Goal: Task Accomplishment & Management: Manage account settings

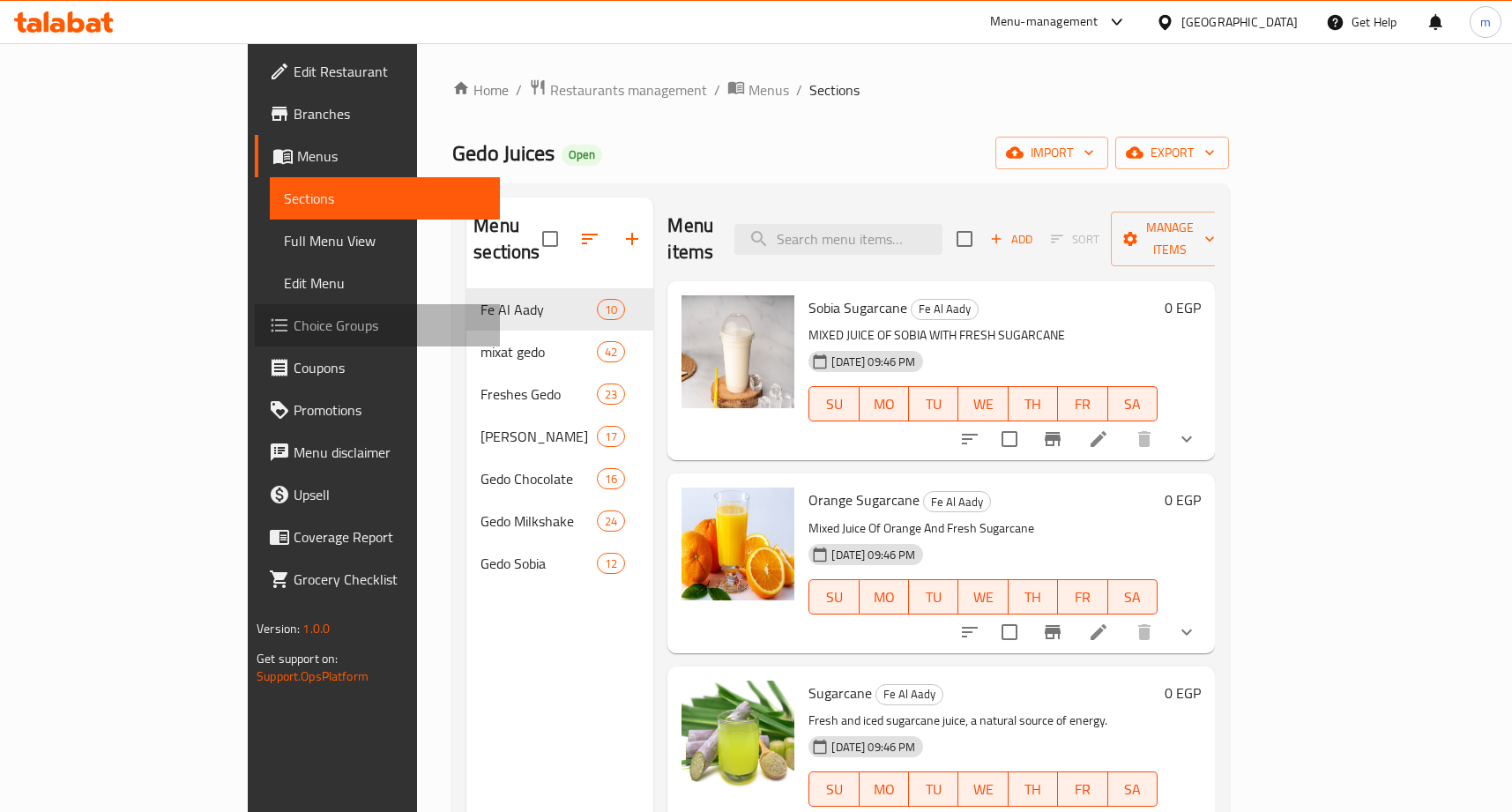
click at [294, 320] on span "Choice Groups" at bounding box center [390, 325] width 192 height 21
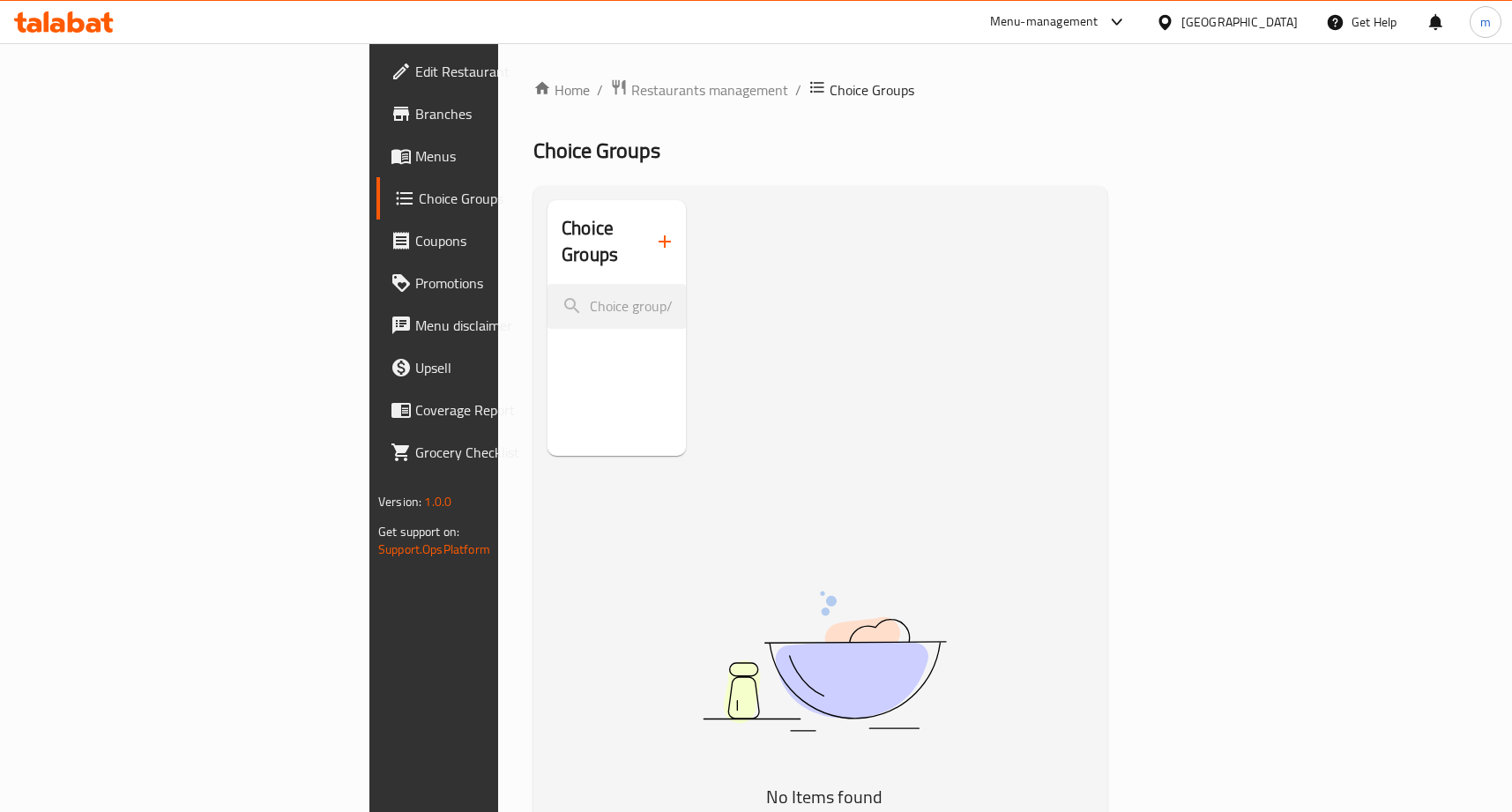
click at [415, 153] on span "Menus" at bounding box center [511, 156] width 192 height 21
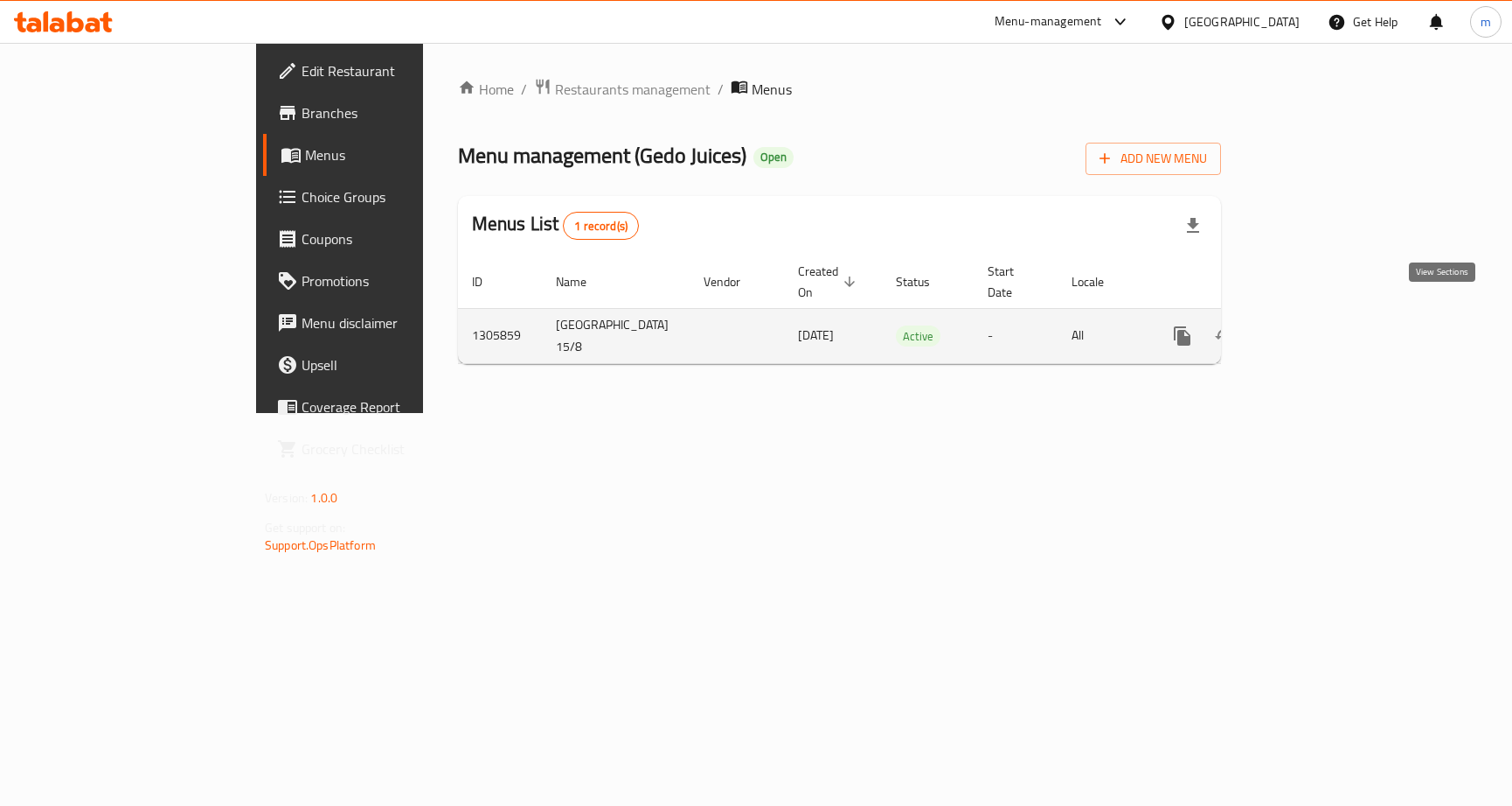
click at [1330, 315] on link "enhanced table" at bounding box center [1309, 336] width 42 height 42
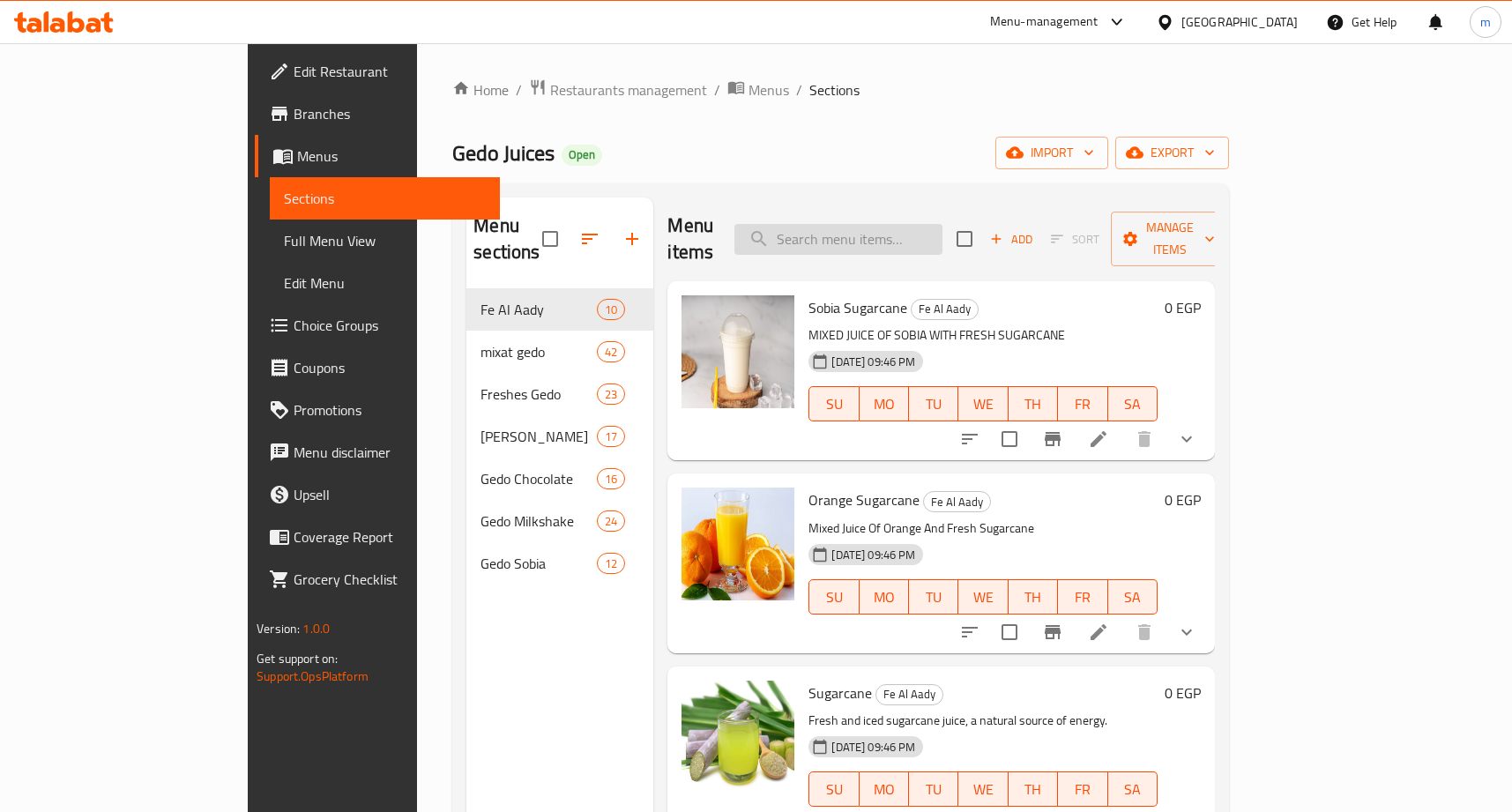
click at [942, 227] on input "search" at bounding box center [838, 240] width 208 height 31
paste input "[PERSON_NAME]"
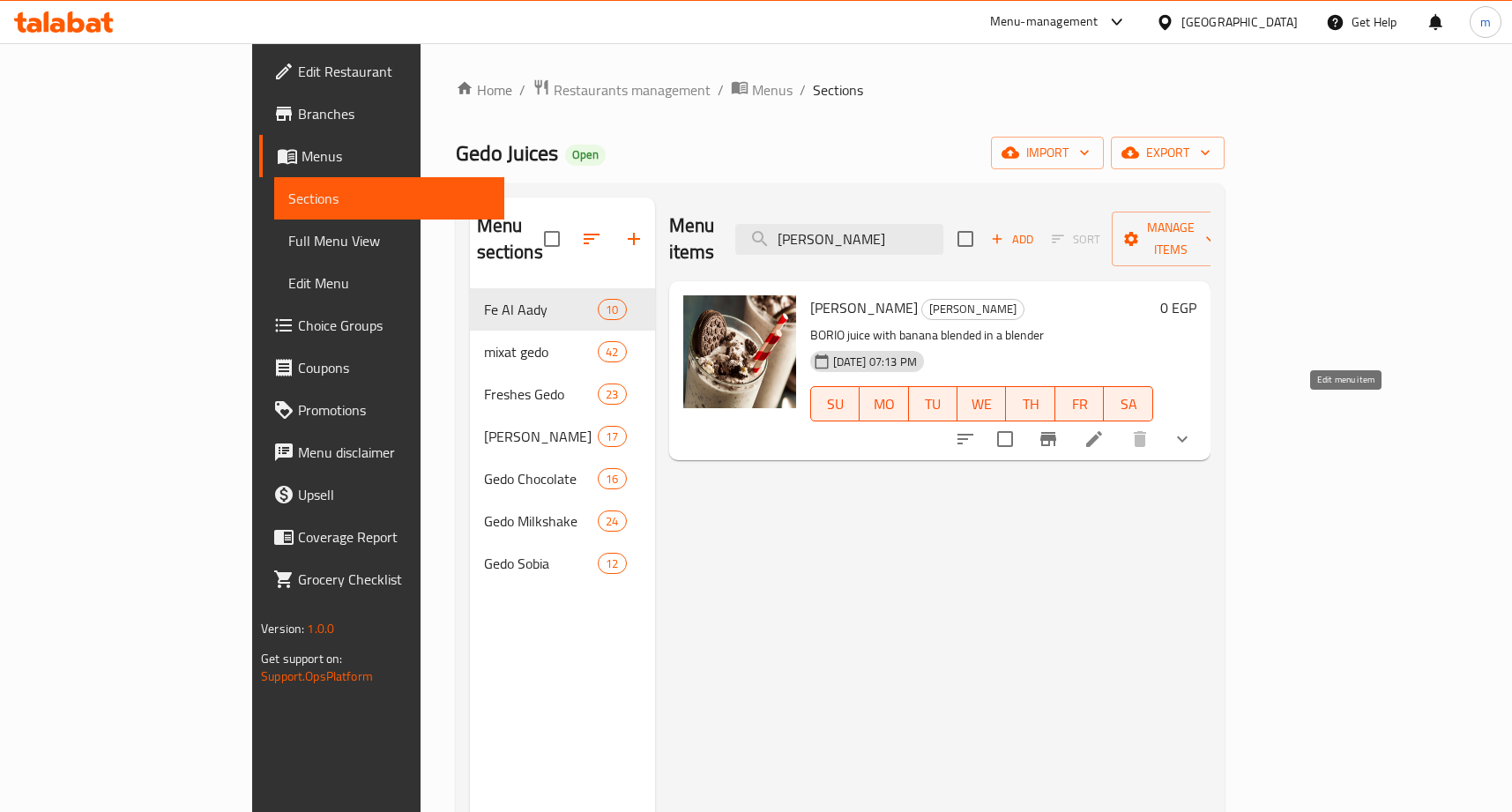
type input "[PERSON_NAME]"
click at [1105, 428] on icon at bounding box center [1094, 439] width 21 height 21
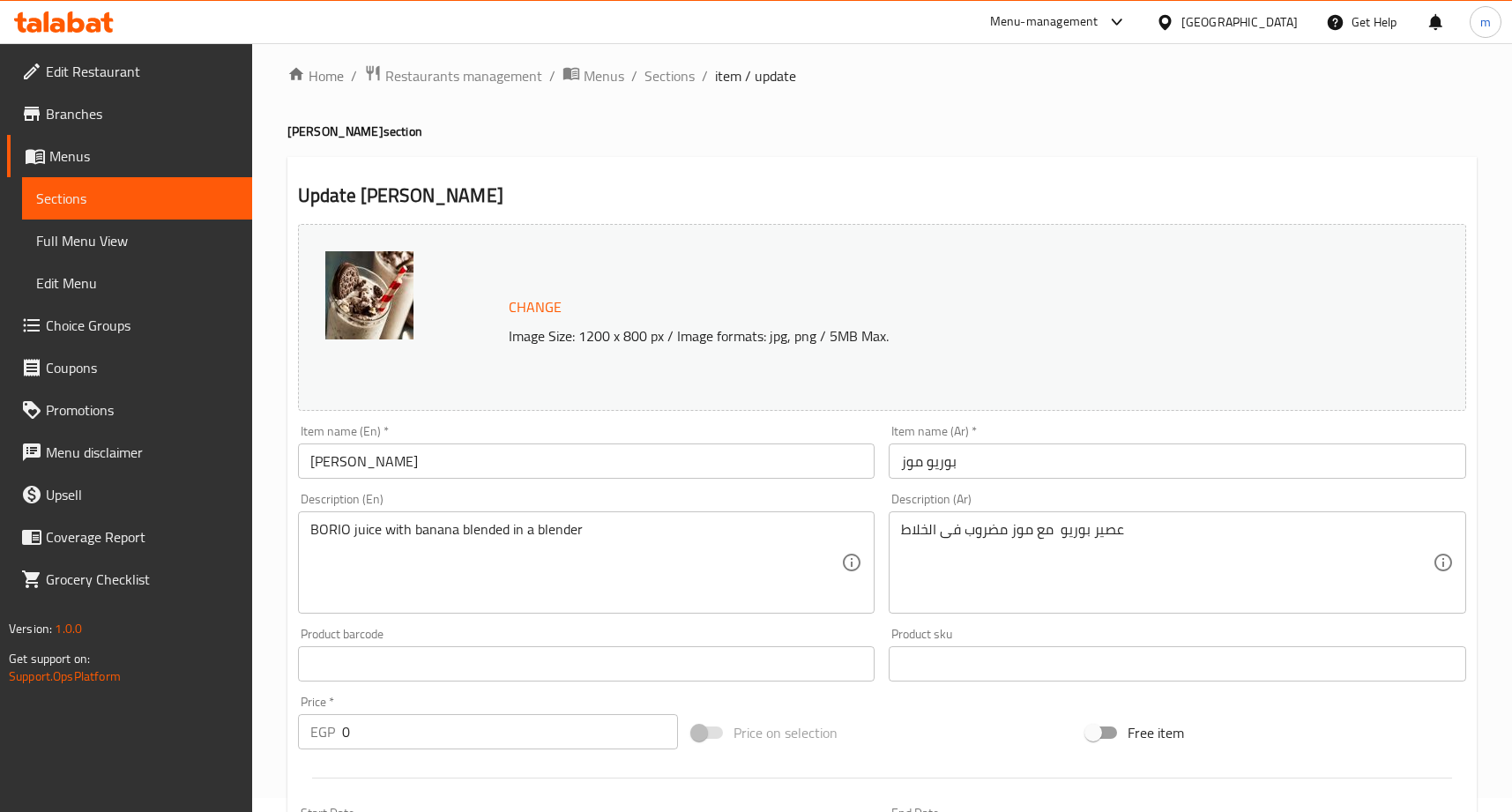
scroll to position [498, 0]
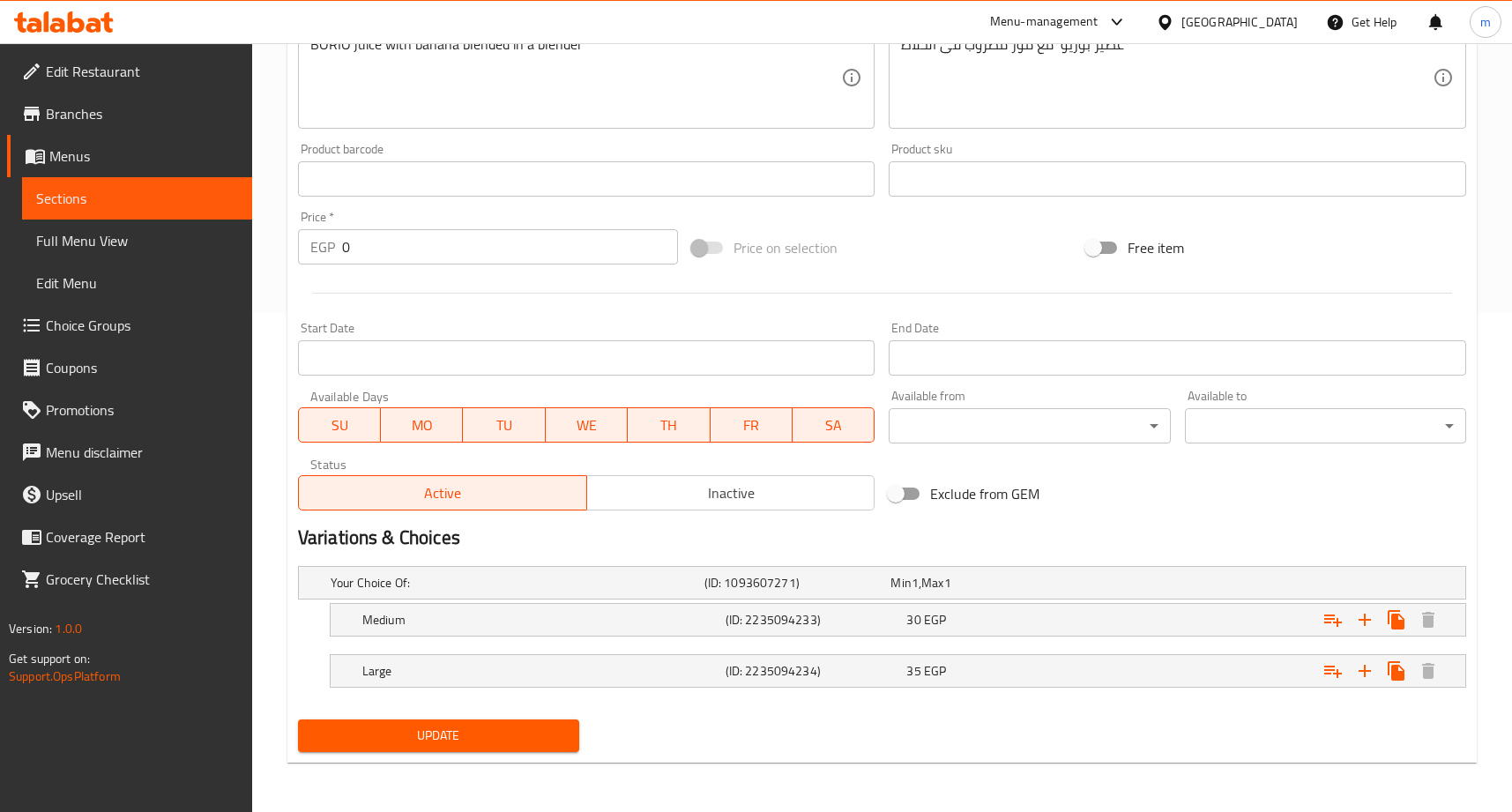
click at [1159, 758] on div "Update" at bounding box center [882, 735] width 1182 height 47
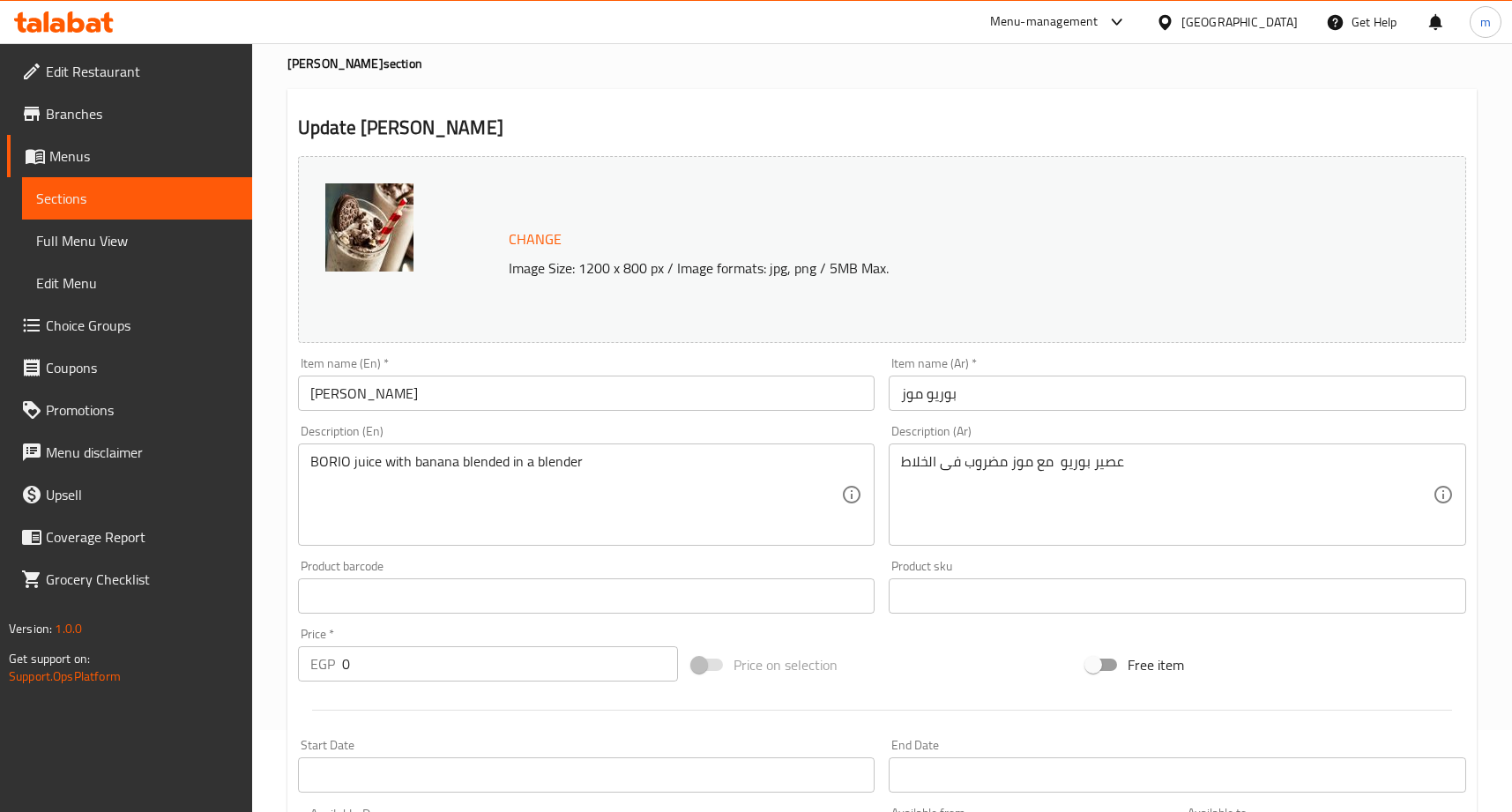
scroll to position [550, 0]
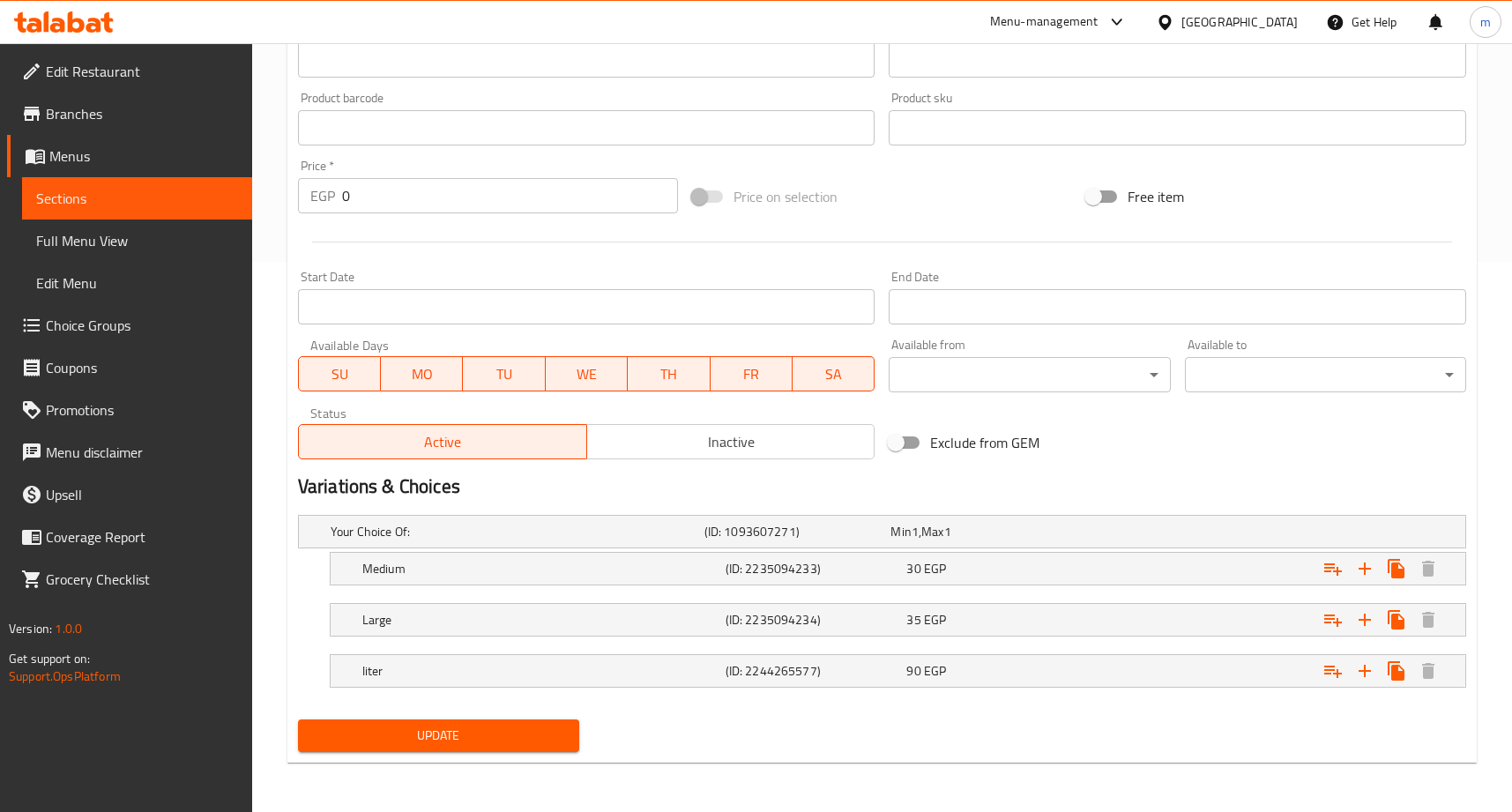
click at [285, 548] on div "Home / Restaurants management / Menus / Sections / item / update Borio Gedo sec…" at bounding box center [882, 152] width 1260 height 1318
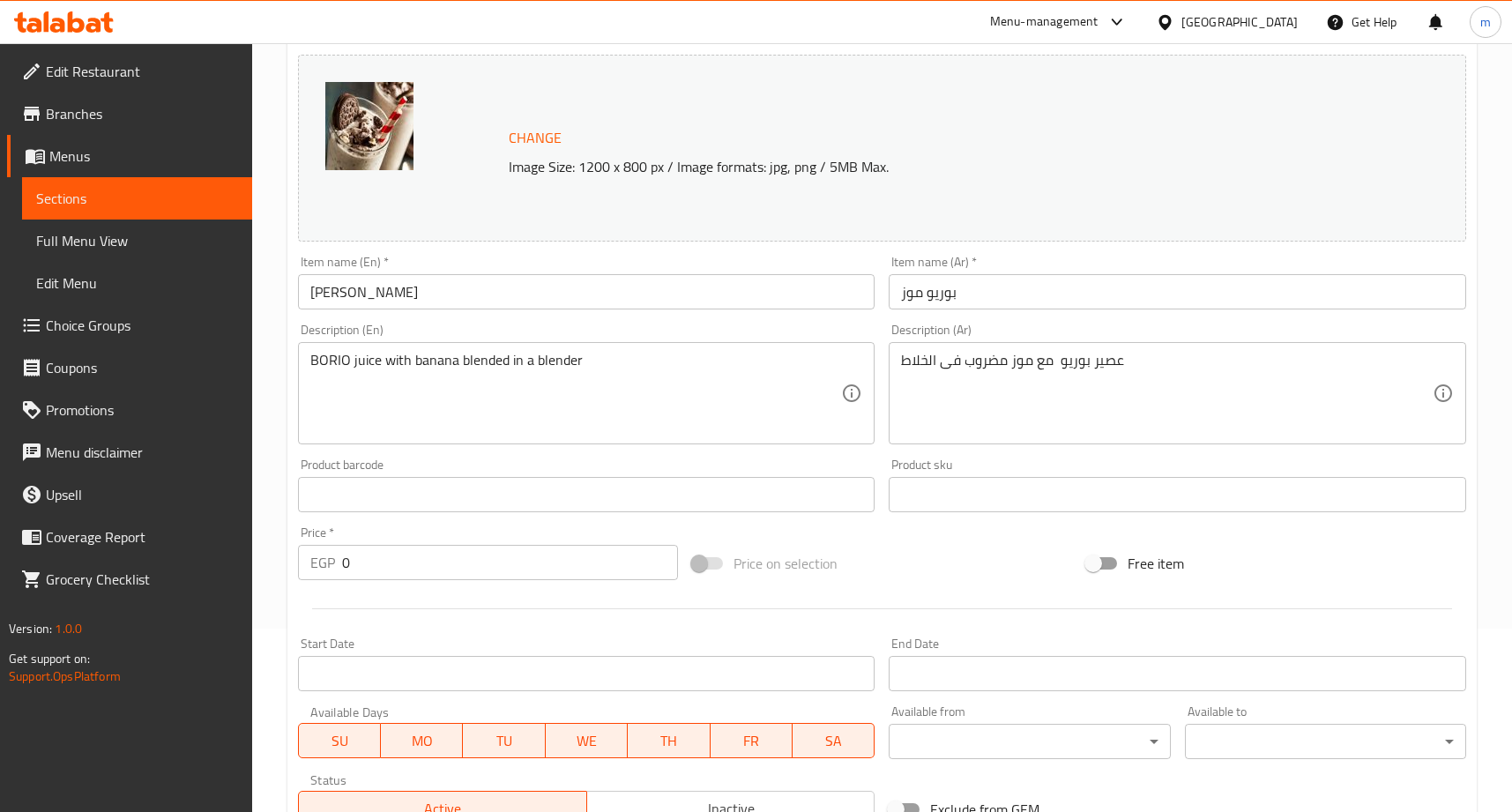
scroll to position [0, 0]
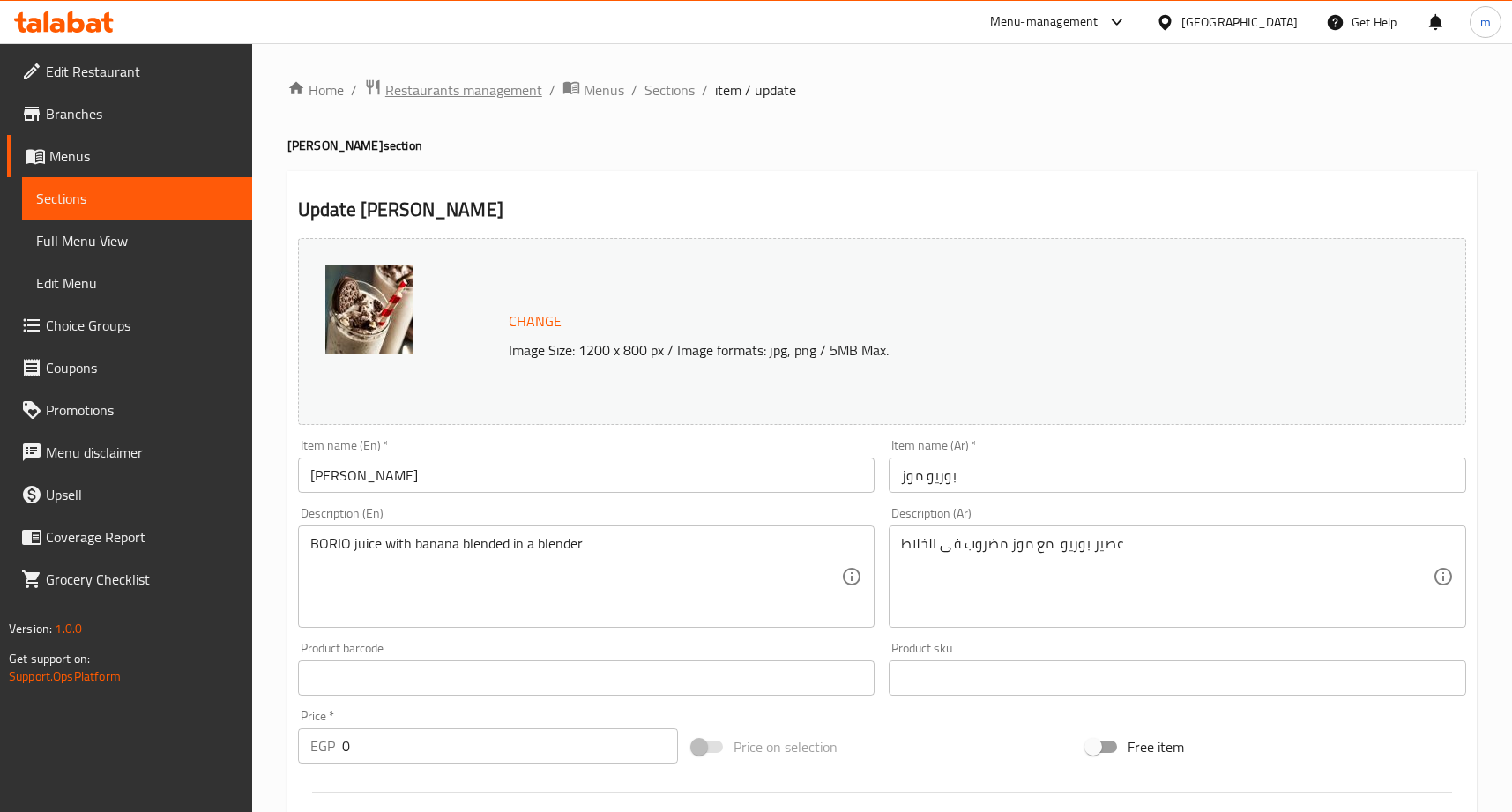
click at [471, 89] on span "Restaurants management" at bounding box center [463, 89] width 157 height 21
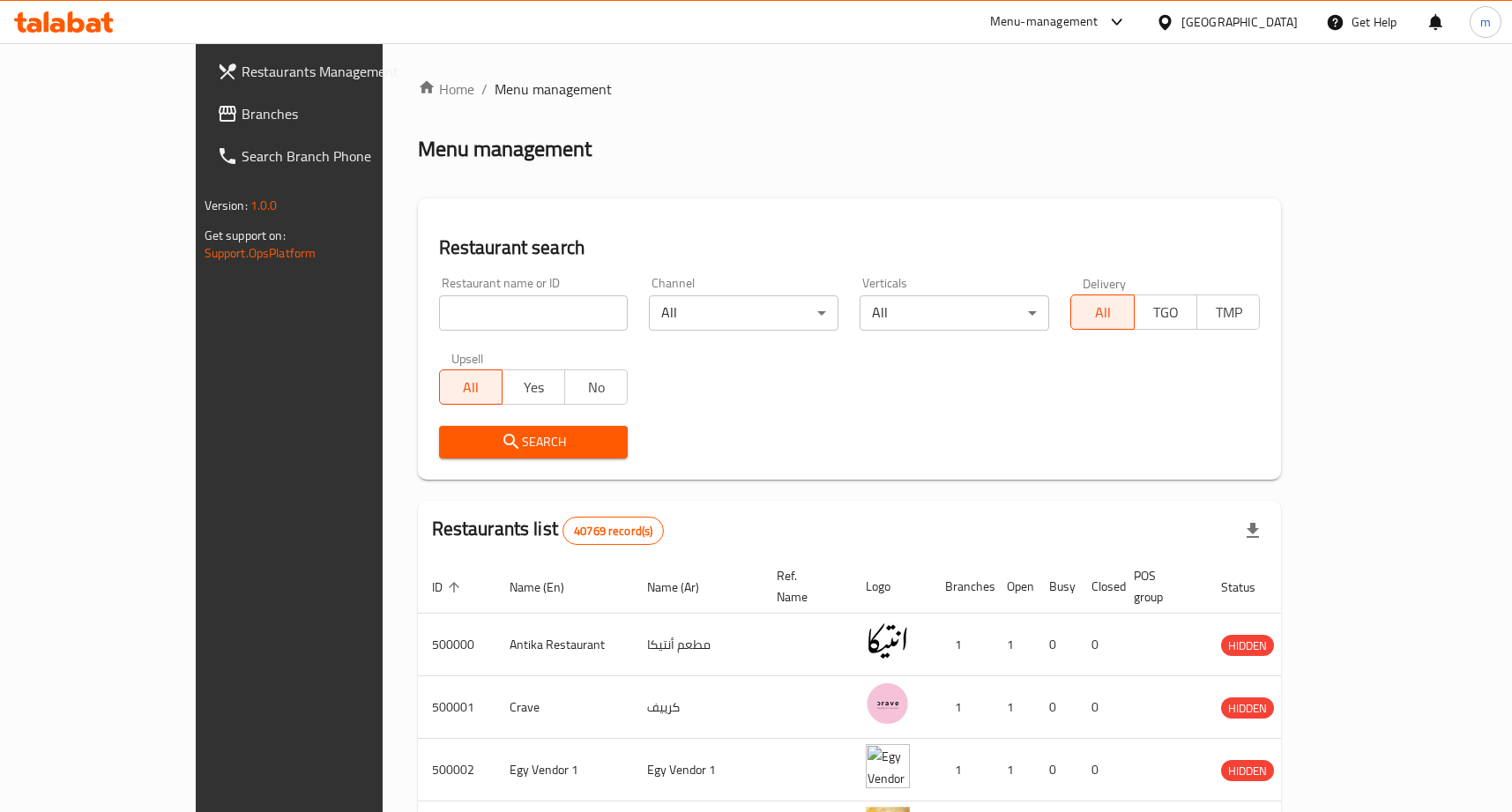
click at [242, 112] on span "Branches" at bounding box center [338, 114] width 192 height 21
